Goal: Task Accomplishment & Management: Complete application form

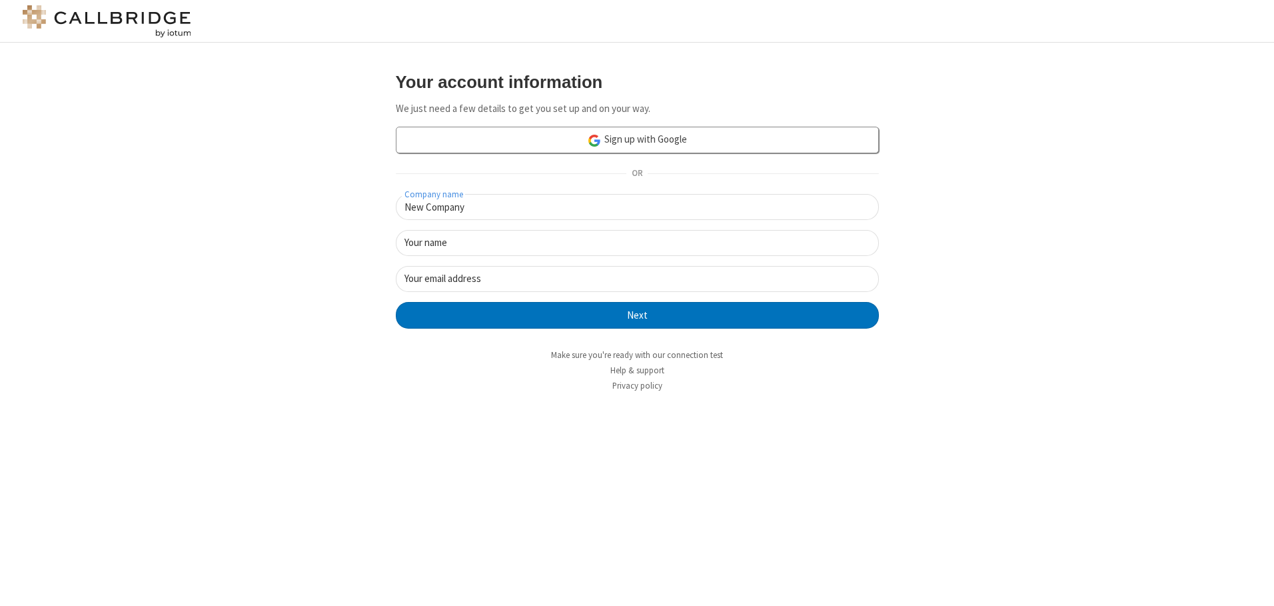
type input "New Company"
type input "New User"
type input "newUser@newUser.freesmackdown.b"
click button "Next" at bounding box center [637, 315] width 483 height 27
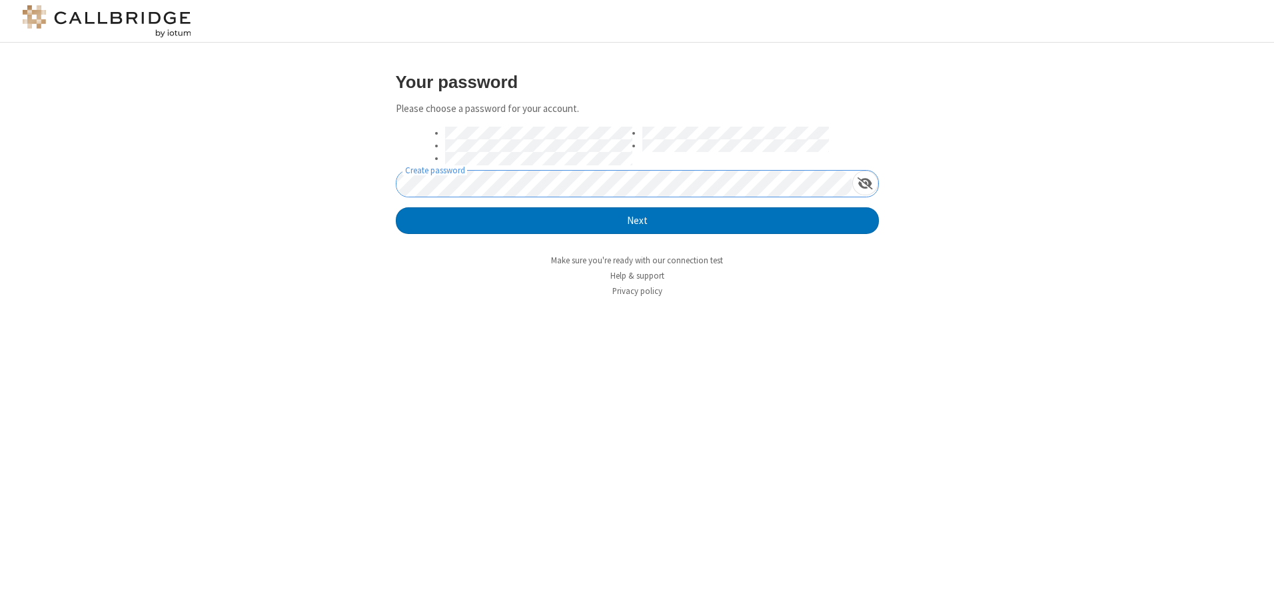
click button "Next" at bounding box center [637, 220] width 483 height 27
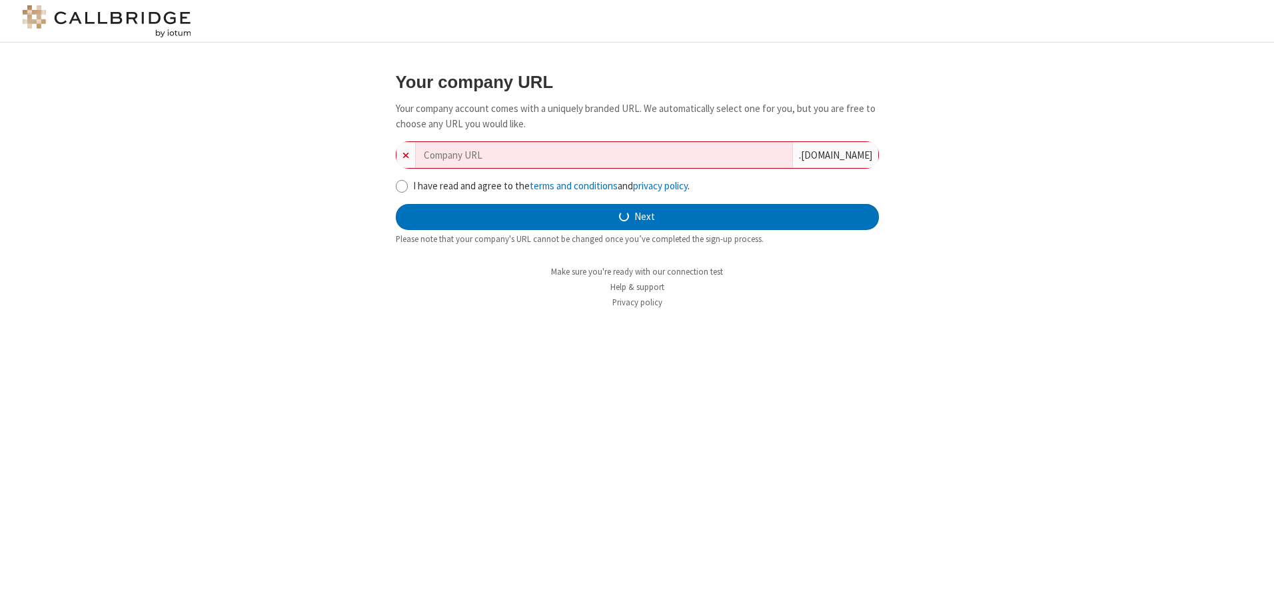
type input "new-company-extended-45100"
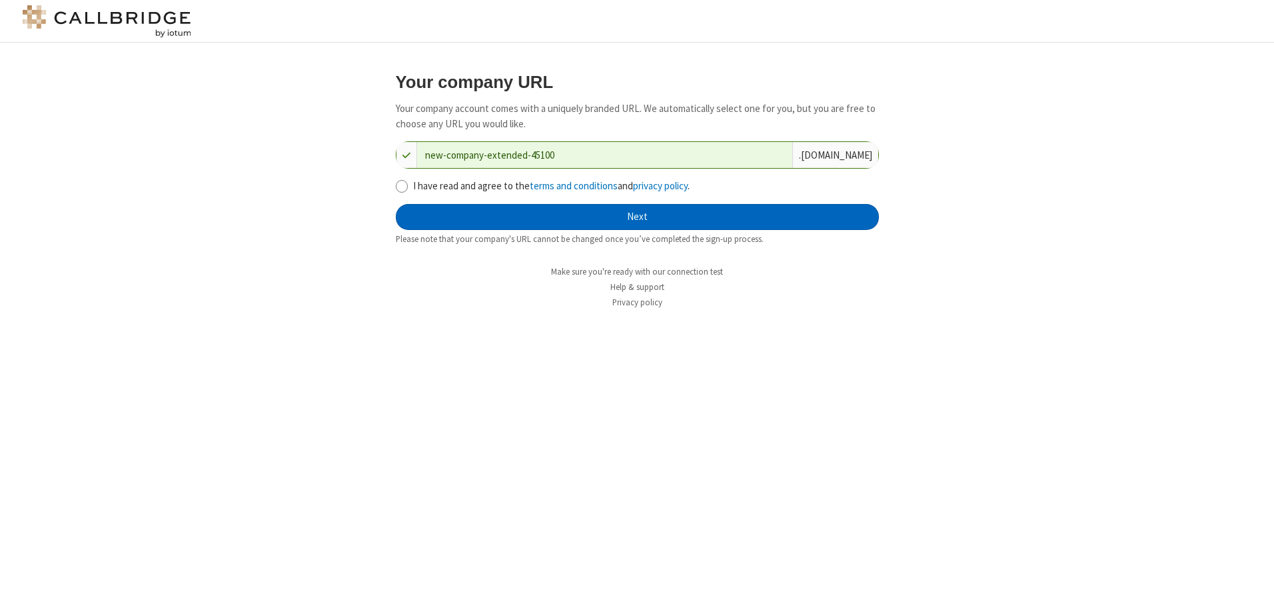
click at [637, 217] on button "Next" at bounding box center [637, 217] width 483 height 27
